Goal: Information Seeking & Learning: Learn about a topic

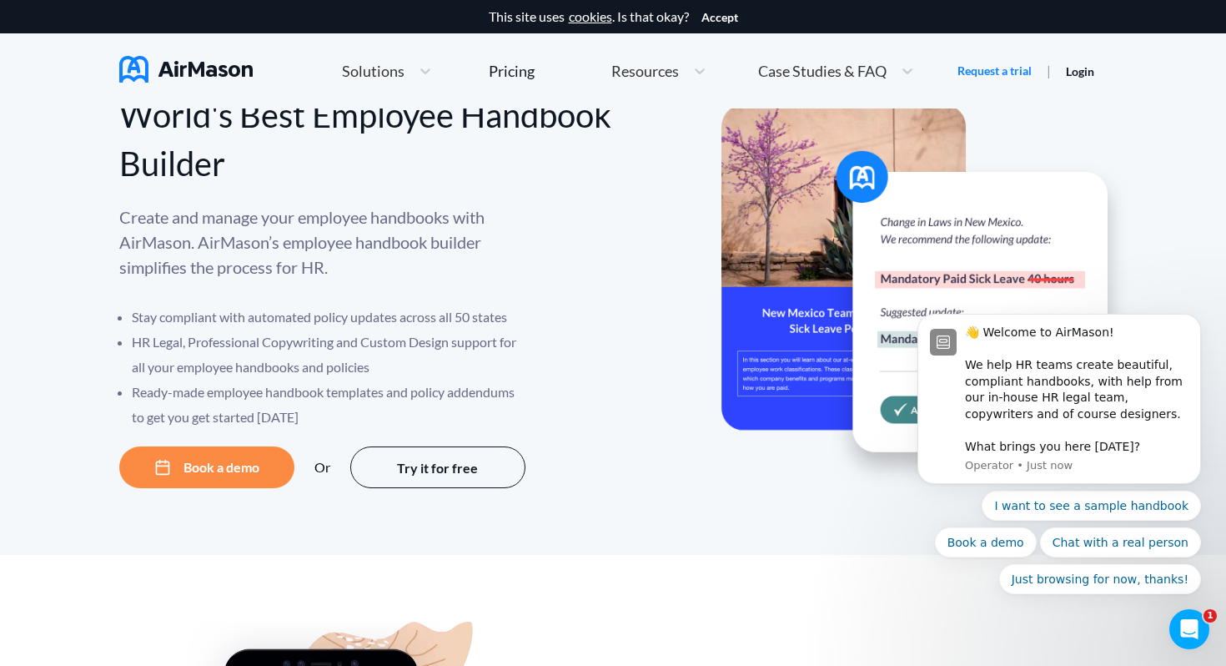
click at [1183, 620] on icon "Open Intercom Messenger" at bounding box center [1190, 629] width 28 height 28
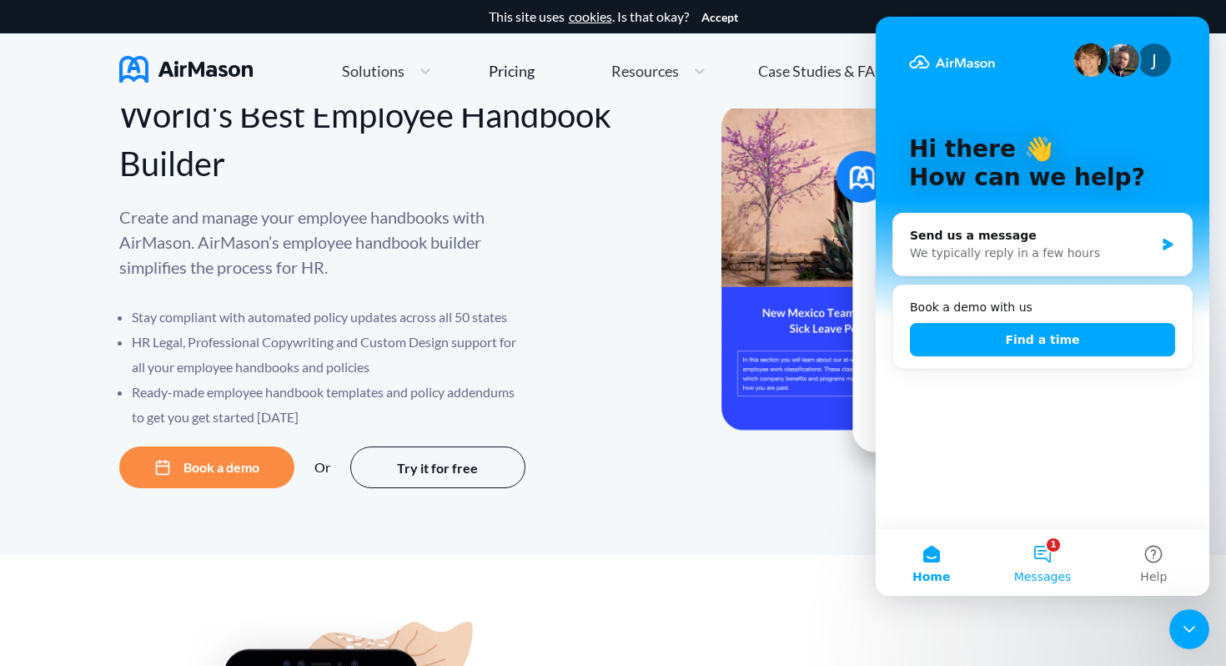
click at [1044, 565] on button "1 Messages" at bounding box center [1042, 562] width 111 height 67
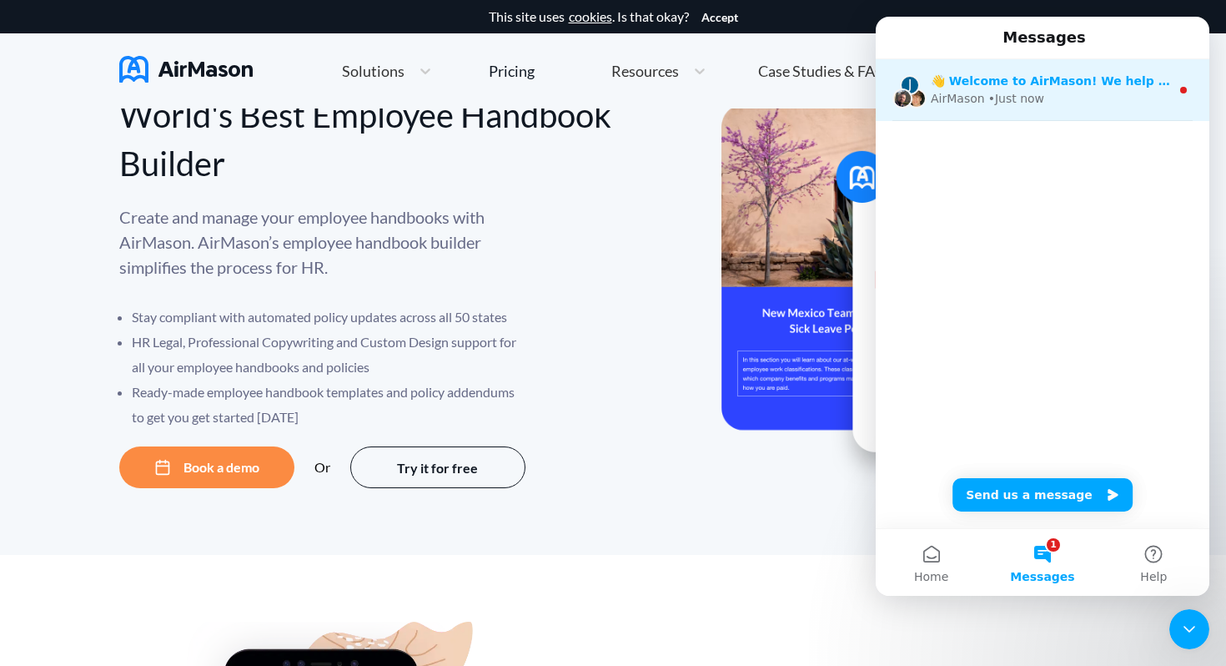
click at [1106, 103] on div "AirMason • Just now" at bounding box center [1050, 99] width 239 height 18
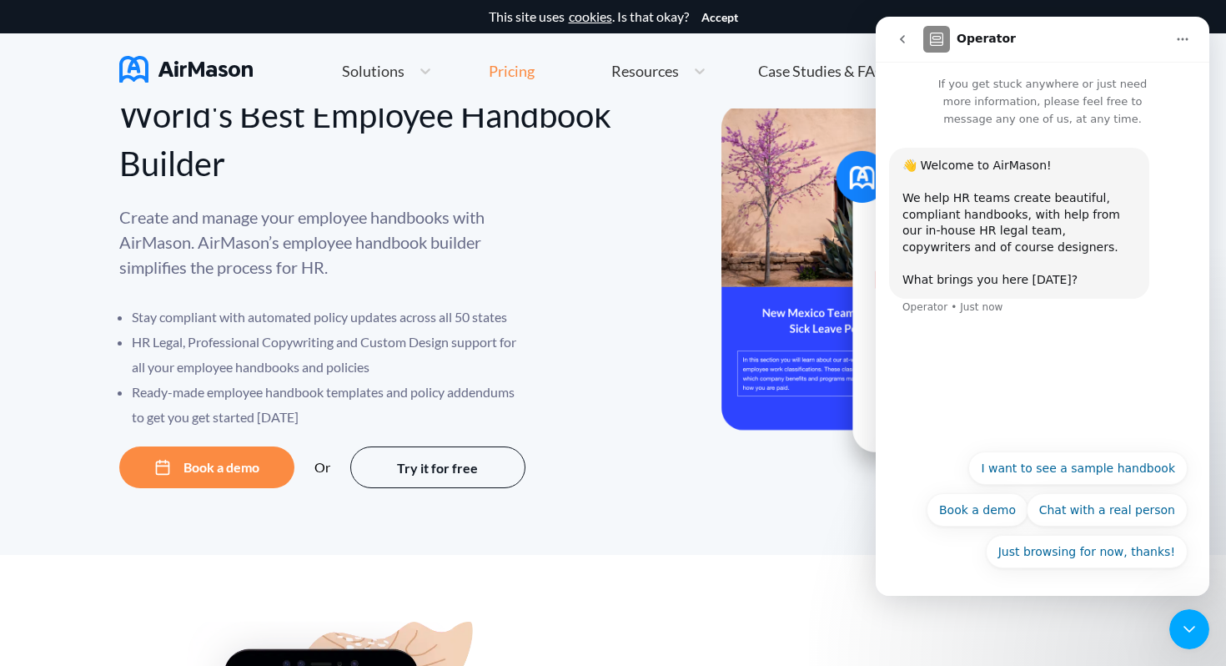
click at [524, 66] on div "Pricing" at bounding box center [512, 70] width 46 height 15
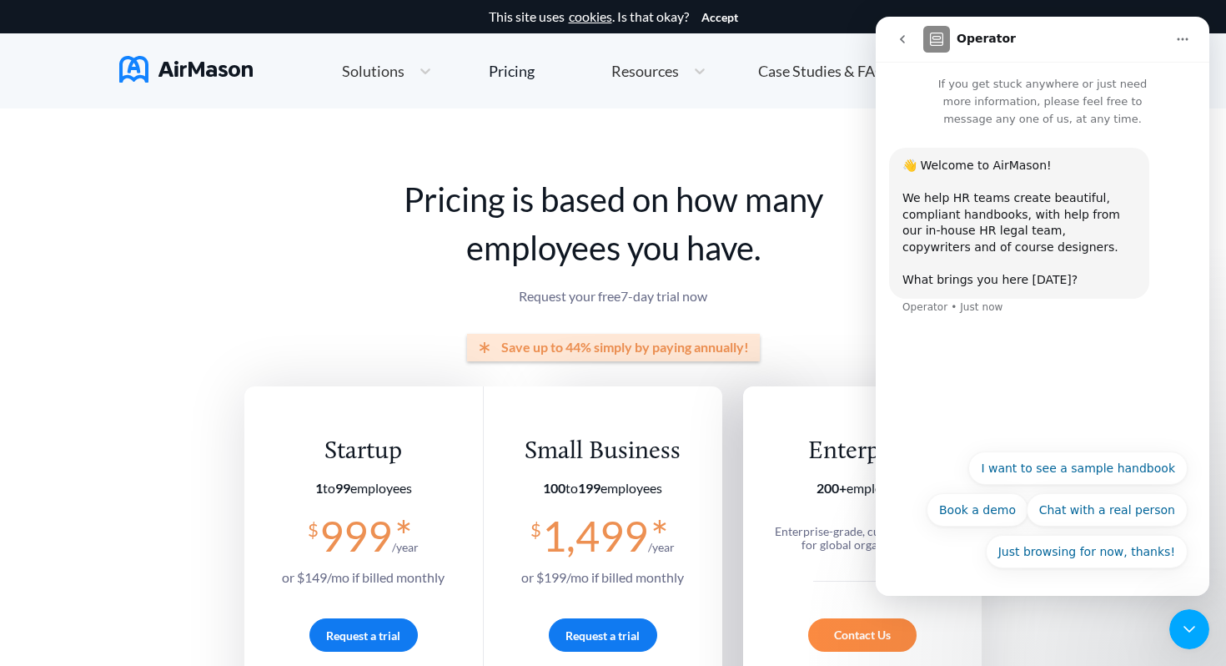
click at [911, 33] on button "go back" at bounding box center [903, 39] width 32 height 32
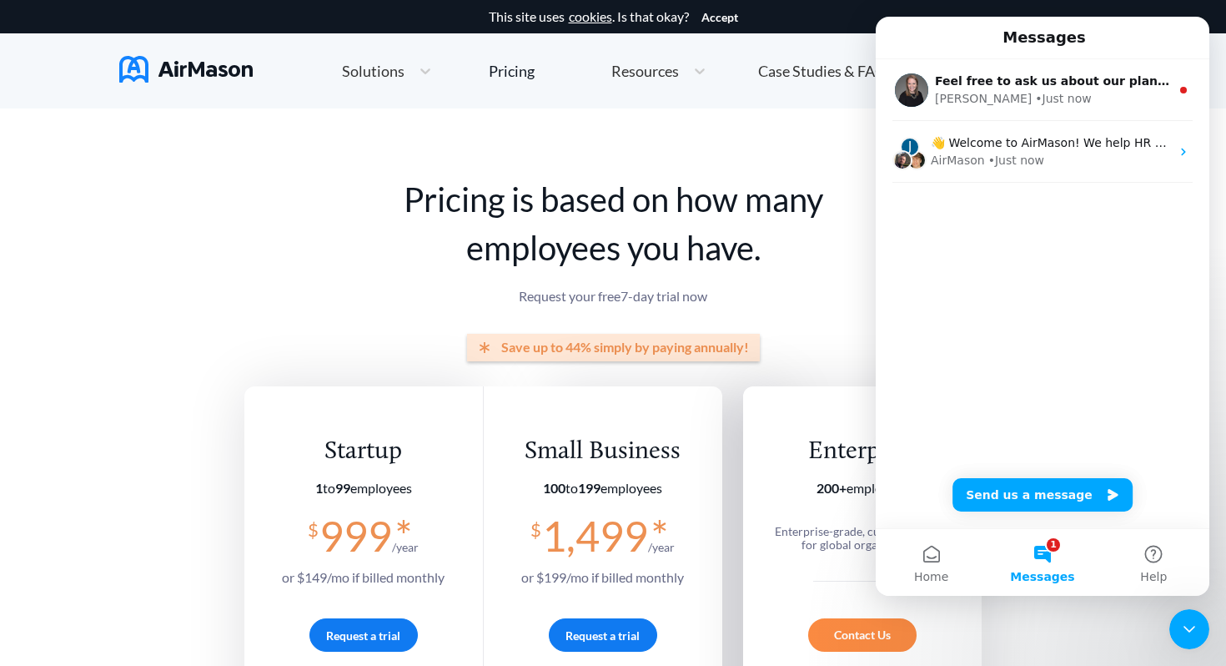
click at [1188, 627] on icon "Close Intercom Messenger" at bounding box center [1189, 629] width 20 height 20
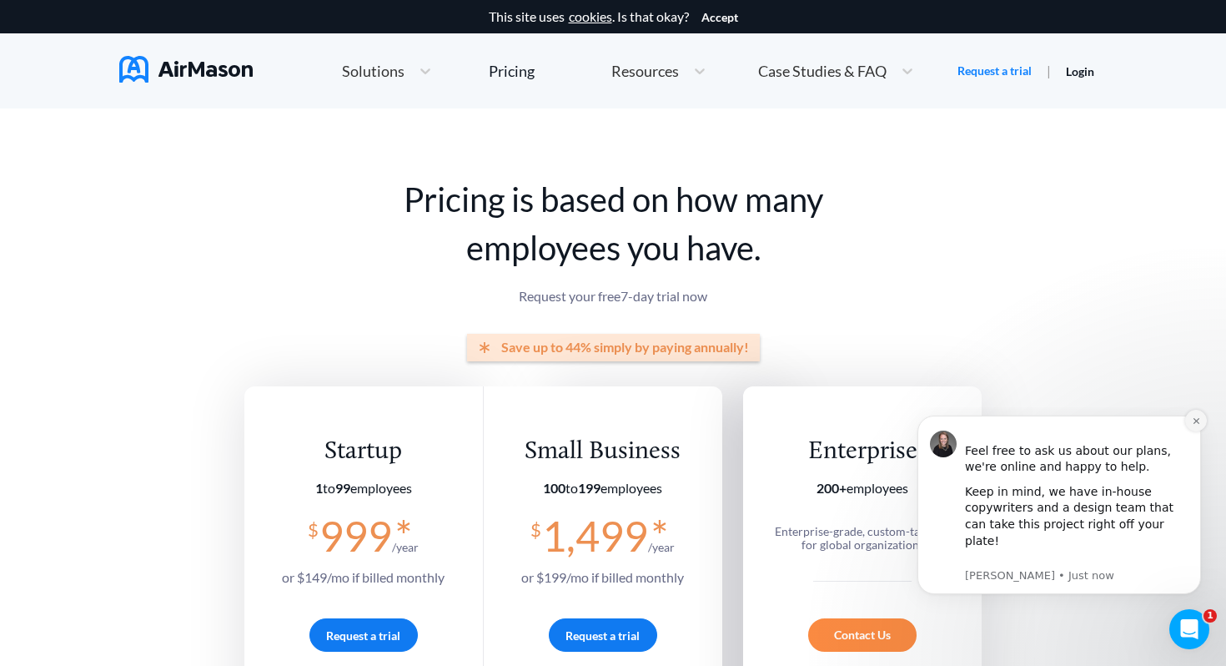
click at [1198, 425] on icon "Dismiss notification" at bounding box center [1196, 420] width 9 height 9
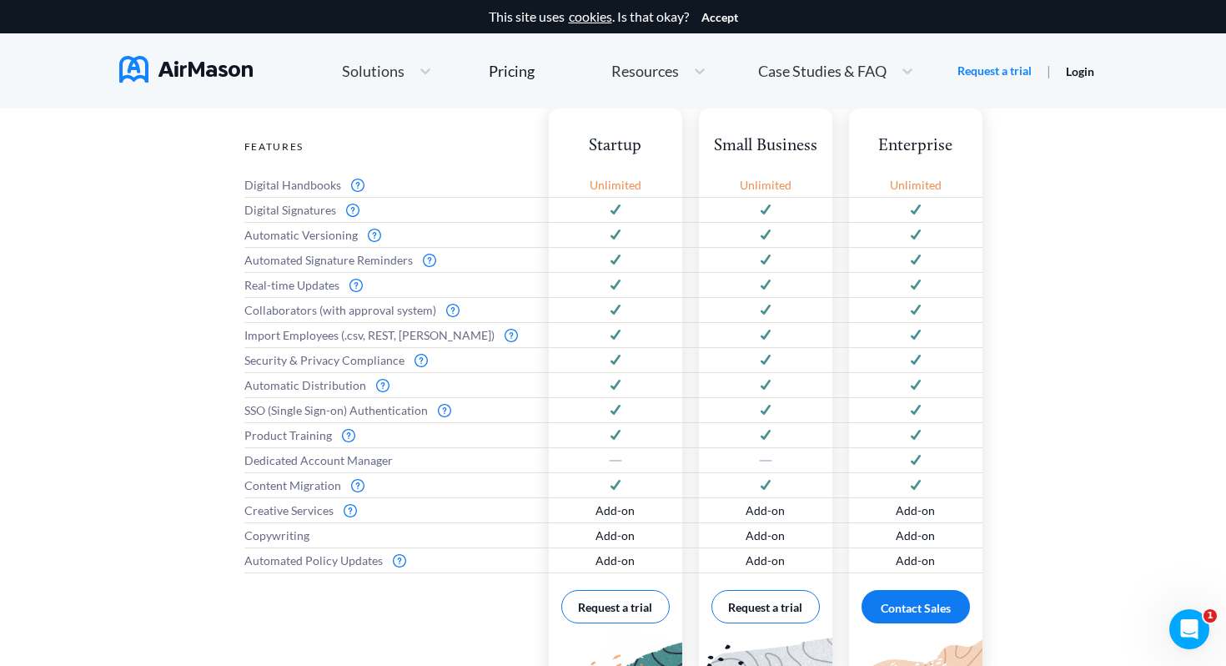
scroll to position [781, 0]
